Goal: Information Seeking & Learning: Learn about a topic

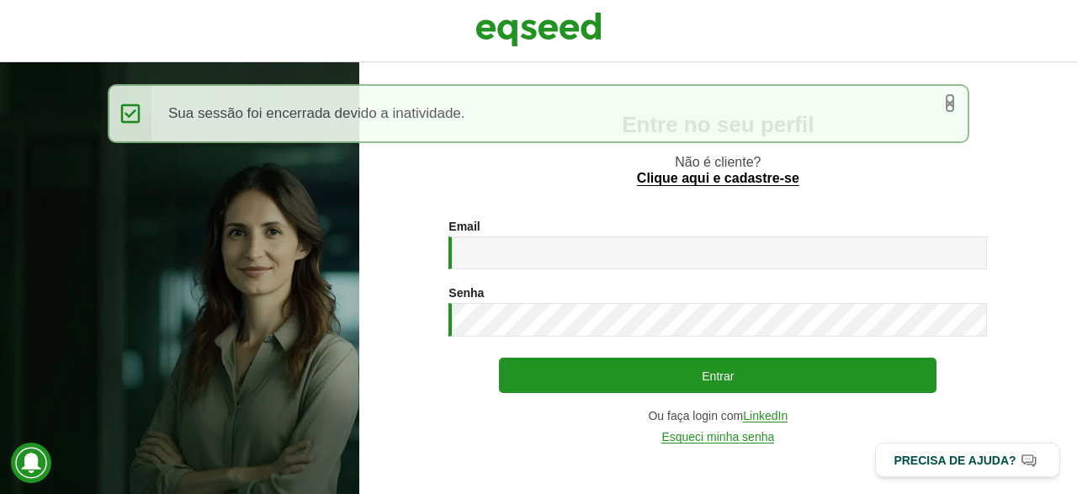
click at [950, 101] on link "×" at bounding box center [950, 103] width 10 height 18
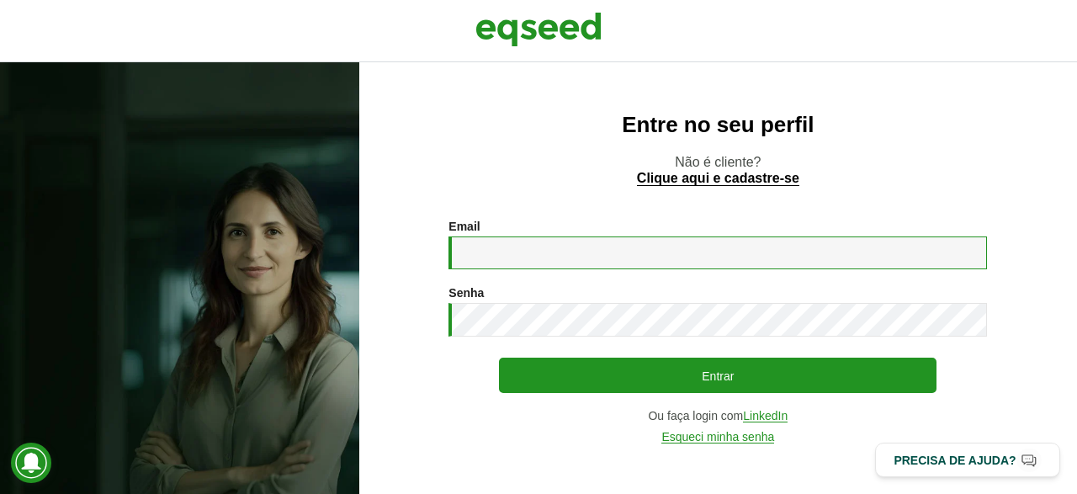
click at [587, 246] on input "Email *" at bounding box center [717, 252] width 538 height 33
type input "**********"
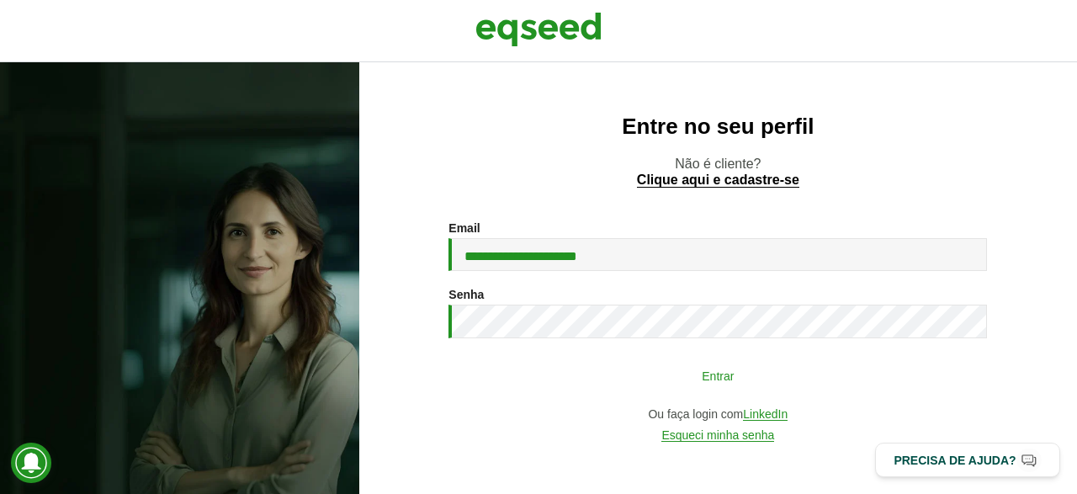
click at [559, 373] on button "Entrar" at bounding box center [717, 375] width 437 height 32
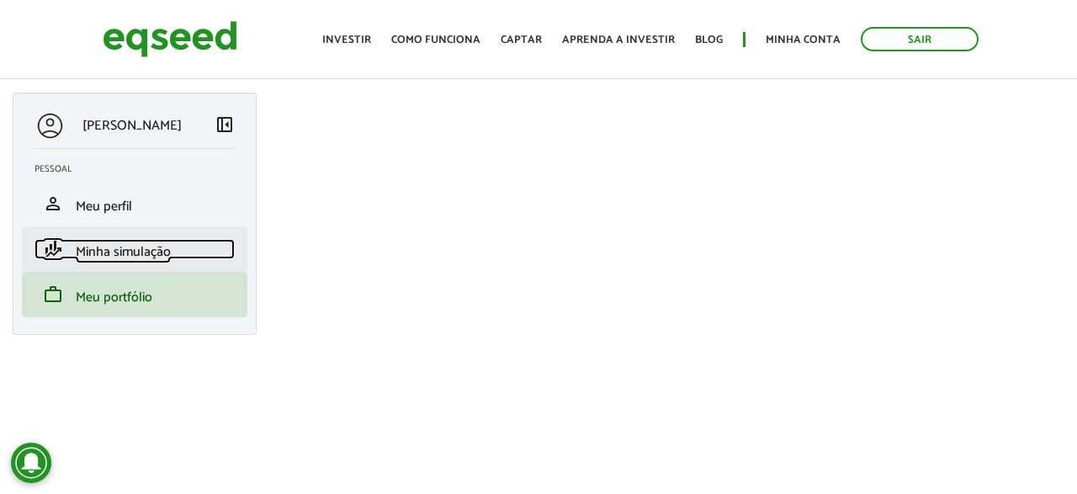
click at [138, 252] on span "Minha simulação" at bounding box center [123, 252] width 95 height 23
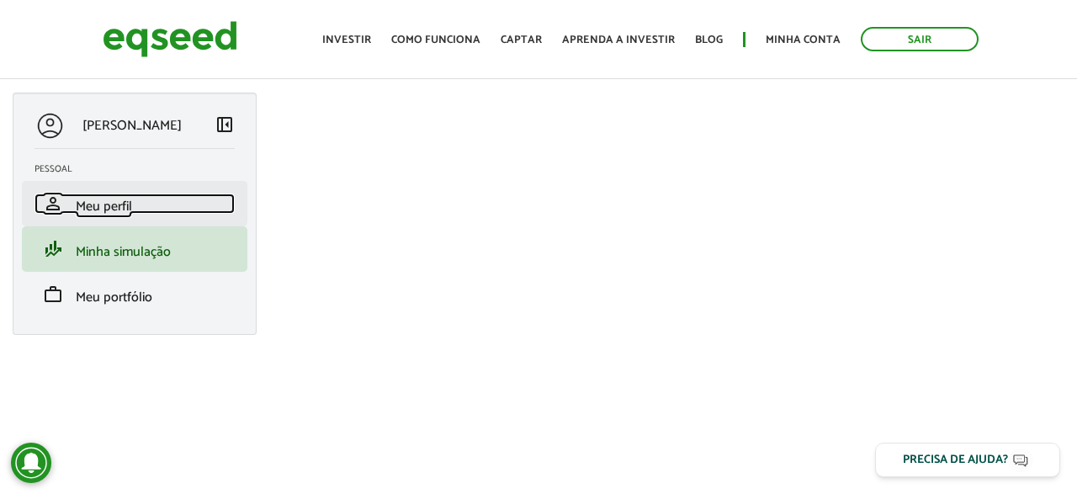
click at [114, 211] on span "Meu perfil" at bounding box center [104, 206] width 56 height 23
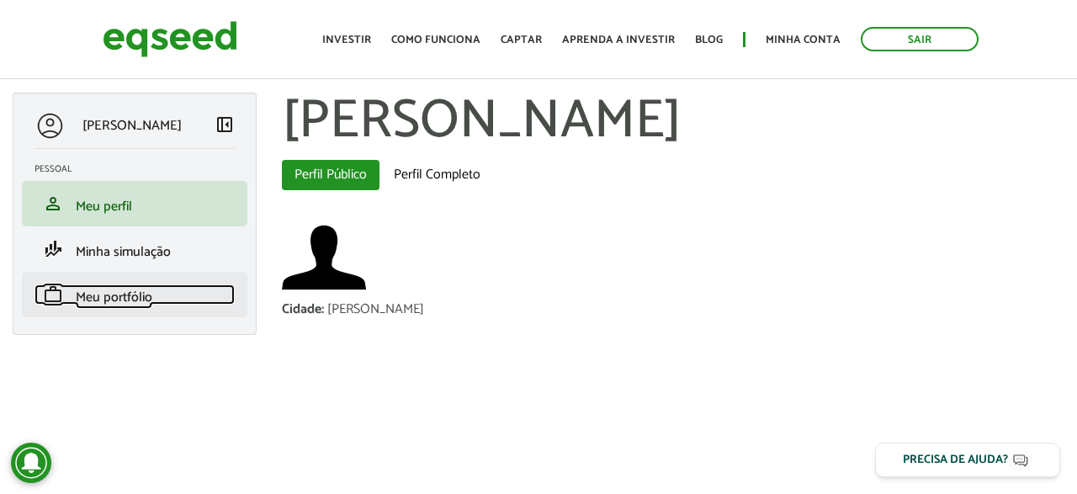
click at [114, 295] on span "Meu portfólio" at bounding box center [114, 297] width 77 height 23
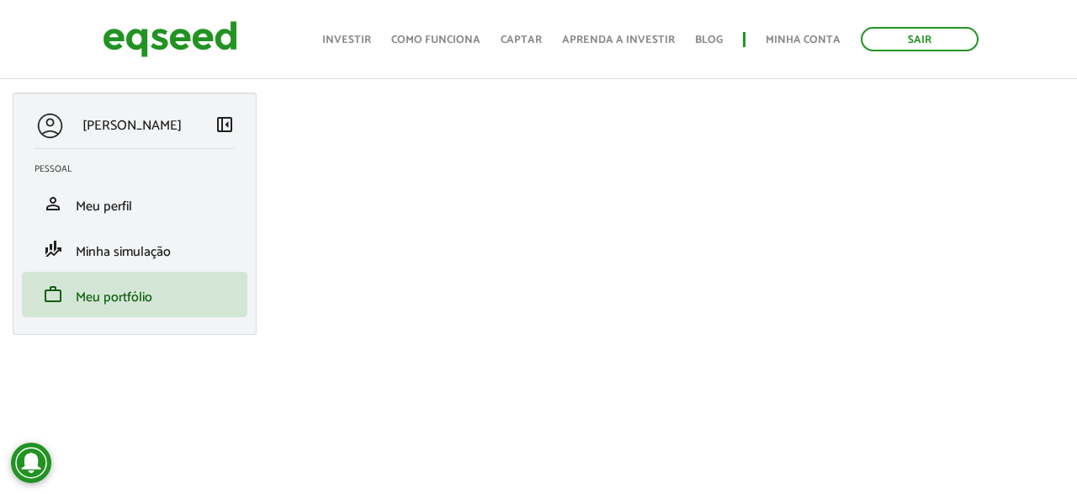
scroll to position [262, 0]
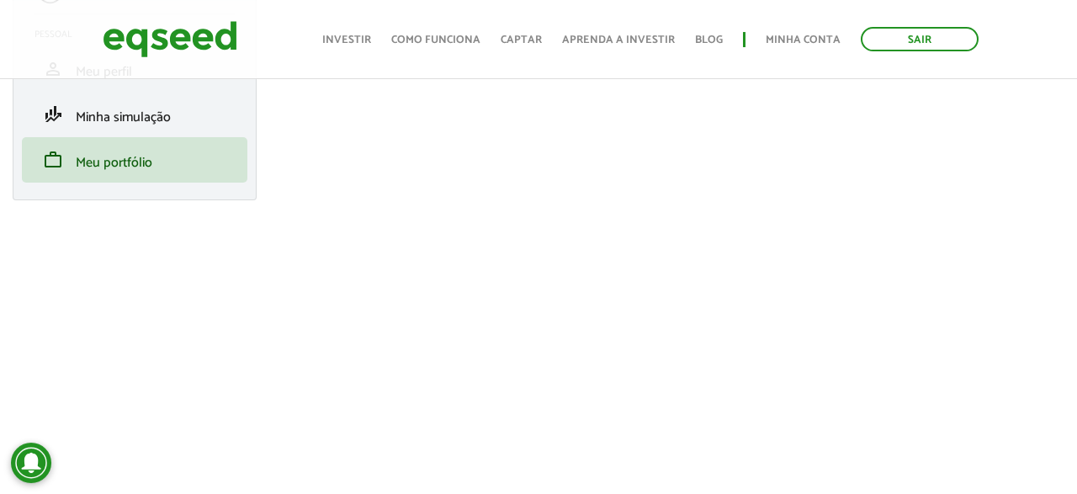
scroll to position [175, 0]
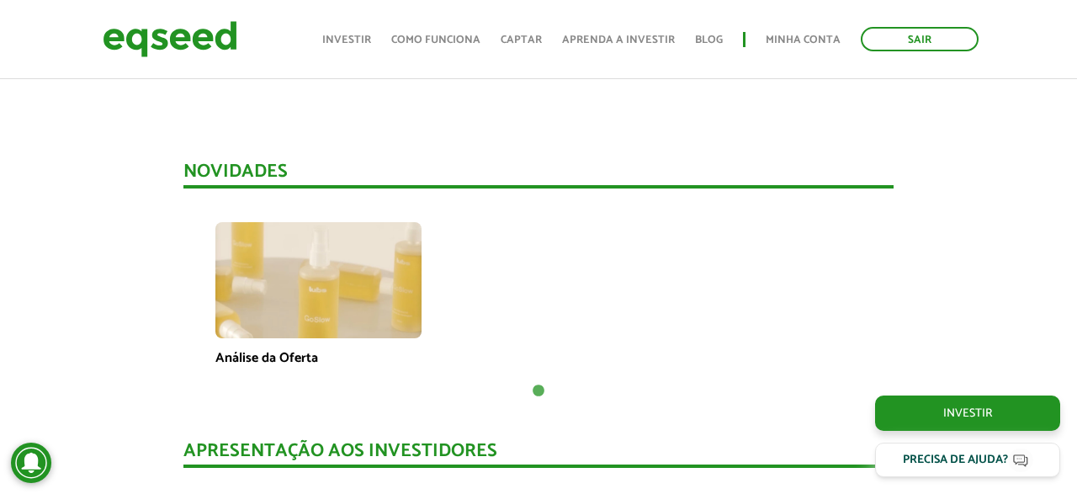
scroll to position [700, 0]
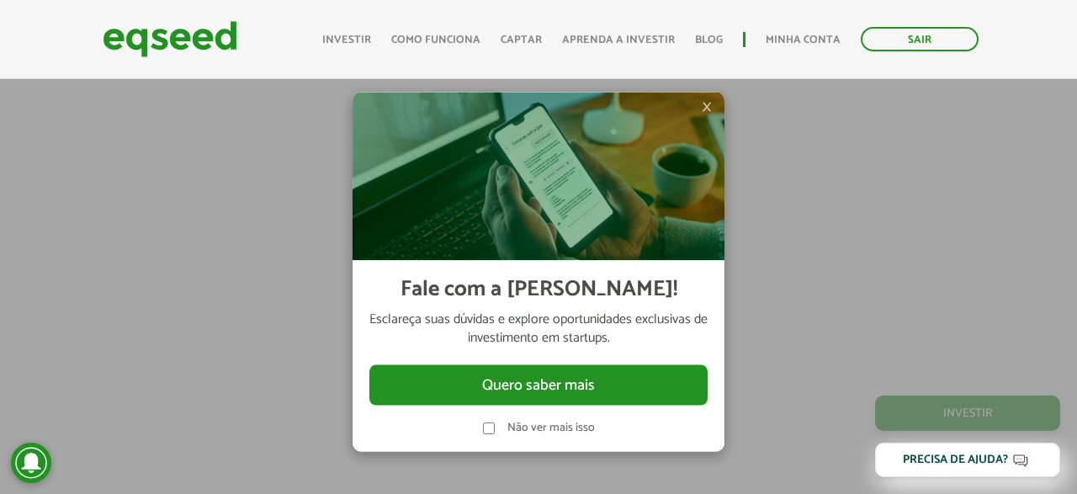
click at [711, 104] on span "×" at bounding box center [707, 107] width 10 height 20
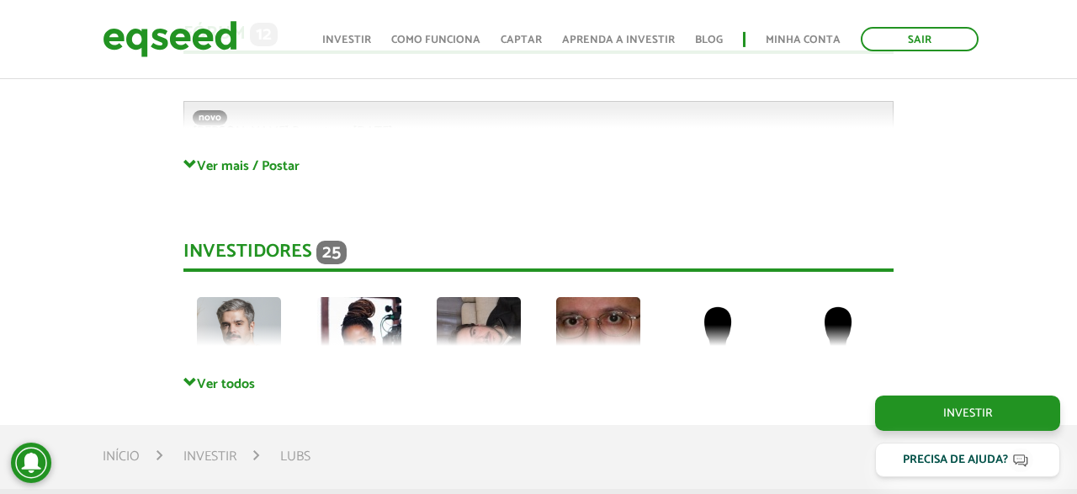
scroll to position [4112, 0]
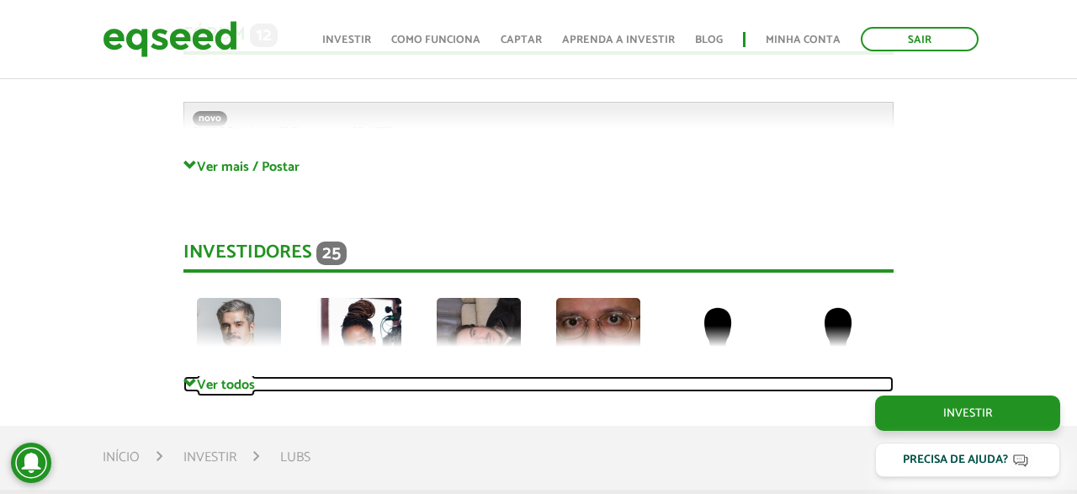
click at [231, 389] on link "Ver todos" at bounding box center [537, 384] width 709 height 16
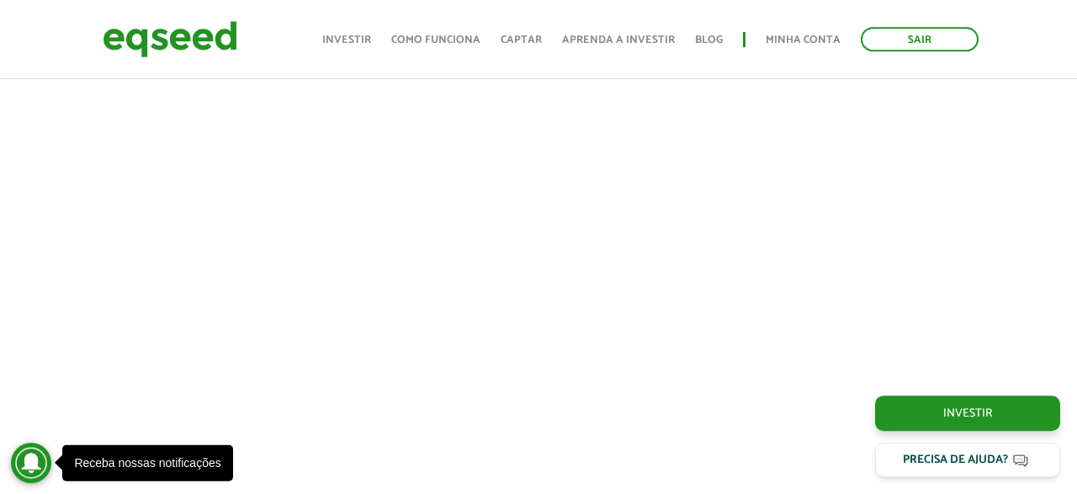
scroll to position [705, 0]
